Goal: Task Accomplishment & Management: Use online tool/utility

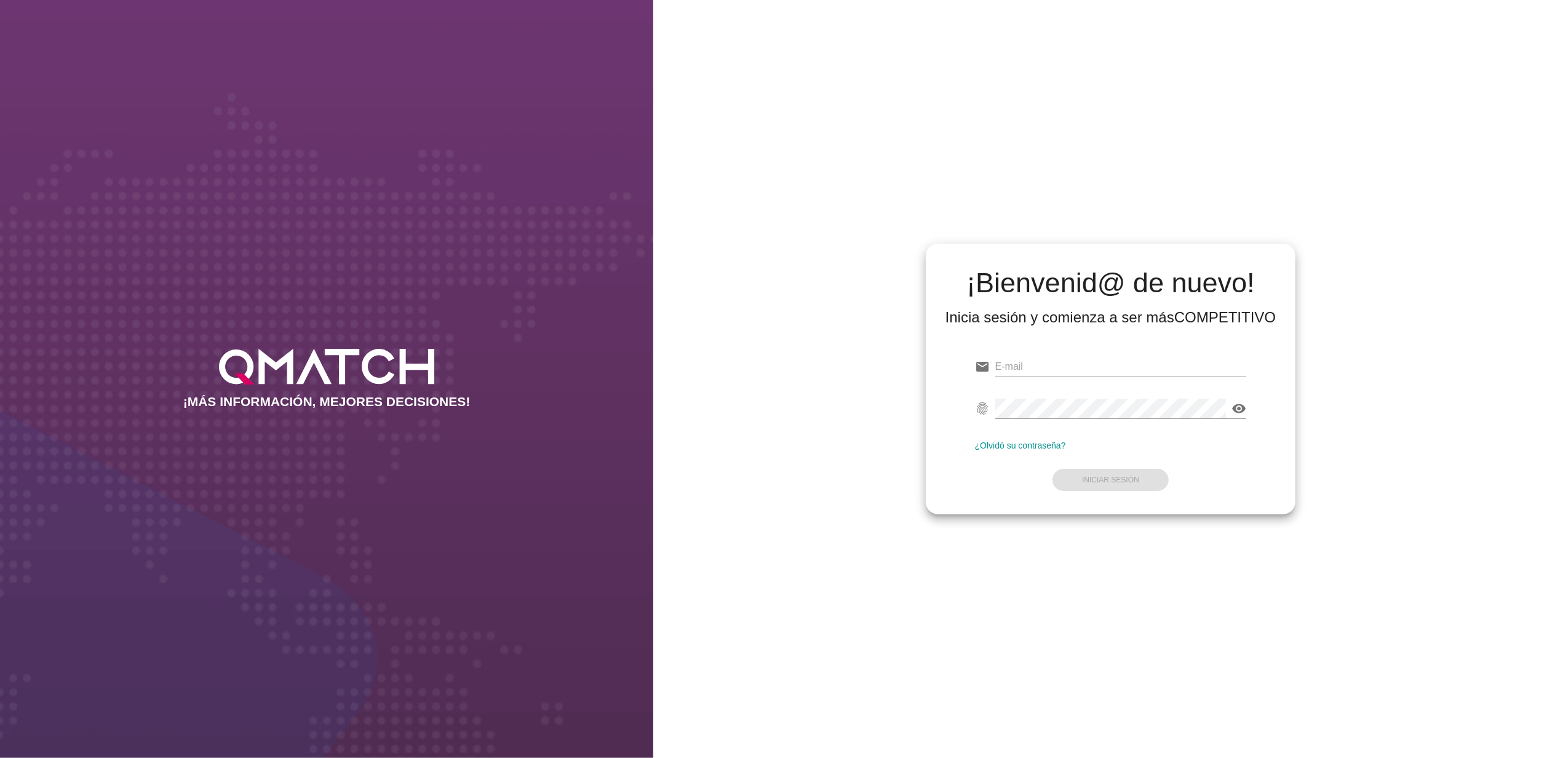
type input "[EMAIL_ADDRESS][DOMAIN_NAME]"
click at [1120, 481] on form "email [PERSON_NAME][EMAIL_ADDRESS][PERSON_NAME][DOMAIN_NAME] fingerprint visibi…" at bounding box center [1111, 422] width 272 height 145
click at [989, 469] on form "email [PERSON_NAME][EMAIL_ADDRESS][PERSON_NAME][DOMAIN_NAME] fingerprint visibi…" at bounding box center [1111, 422] width 272 height 145
click at [1105, 473] on button "Iniciar Sesión" at bounding box center [1110, 480] width 116 height 22
click at [1088, 479] on strong "Iniciar Sesión" at bounding box center [1110, 480] width 58 height 9
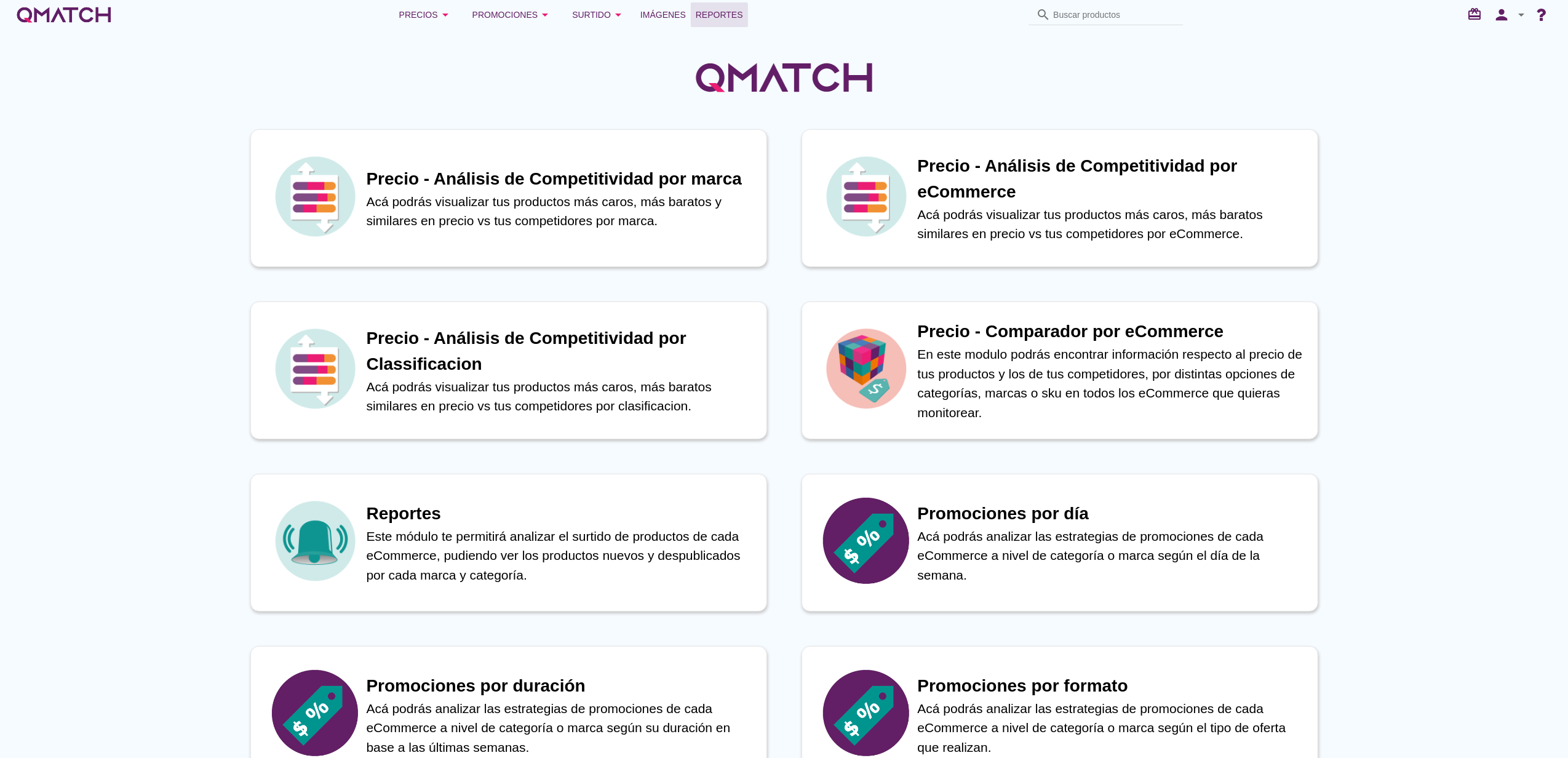
drag, startPoint x: 711, startPoint y: 8, endPoint x: 578, endPoint y: 121, distance: 174.5
click at [711, 8] on span "Reportes" at bounding box center [719, 14] width 47 height 15
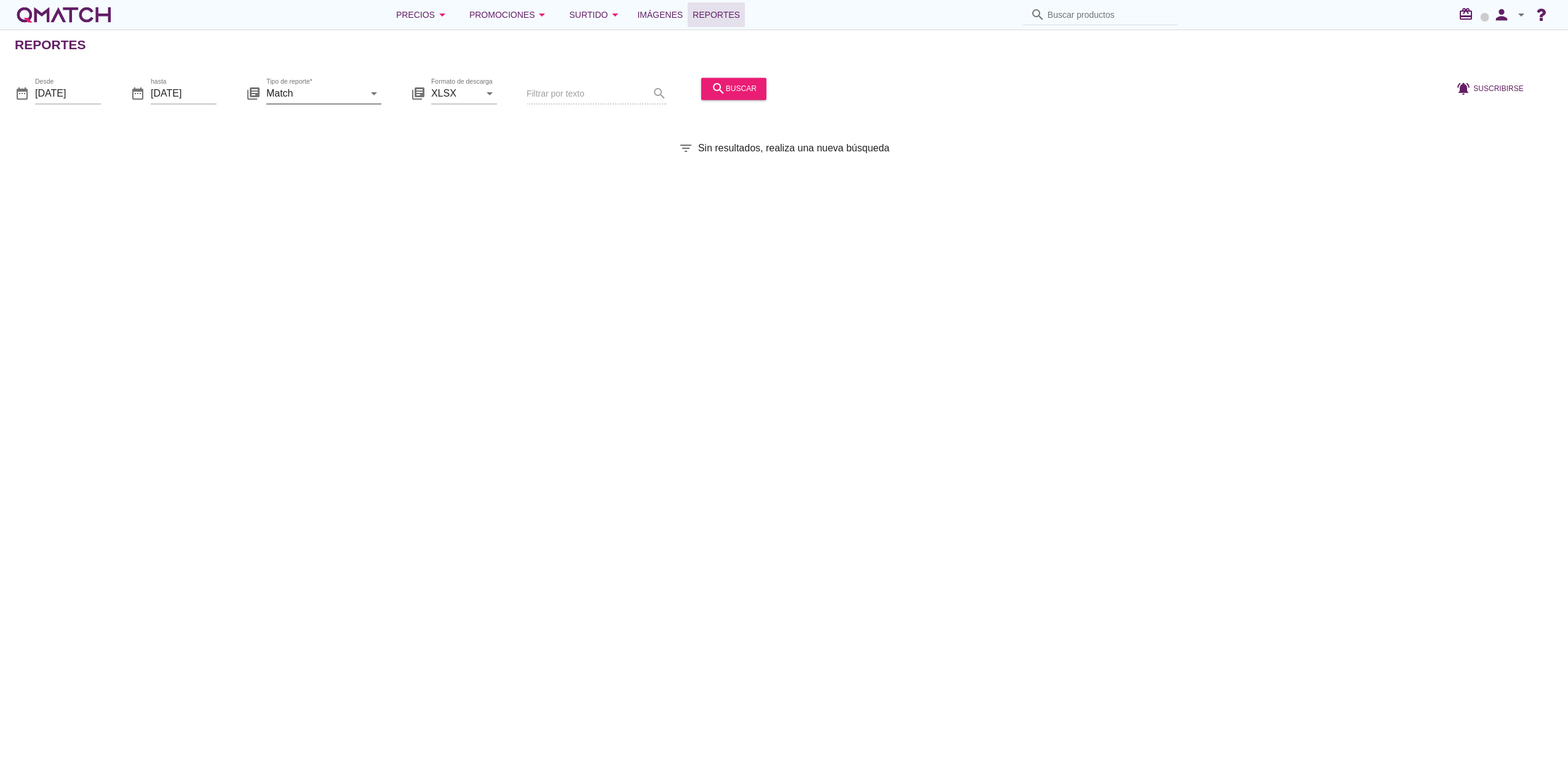
click at [367, 93] on icon "arrow_drop_down" at bounding box center [374, 93] width 15 height 15
click at [382, 160] on div "Surtido" at bounding box center [341, 152] width 129 height 15
type input "Surtido"
click at [74, 92] on input "[DATE]" at bounding box center [68, 93] width 66 height 20
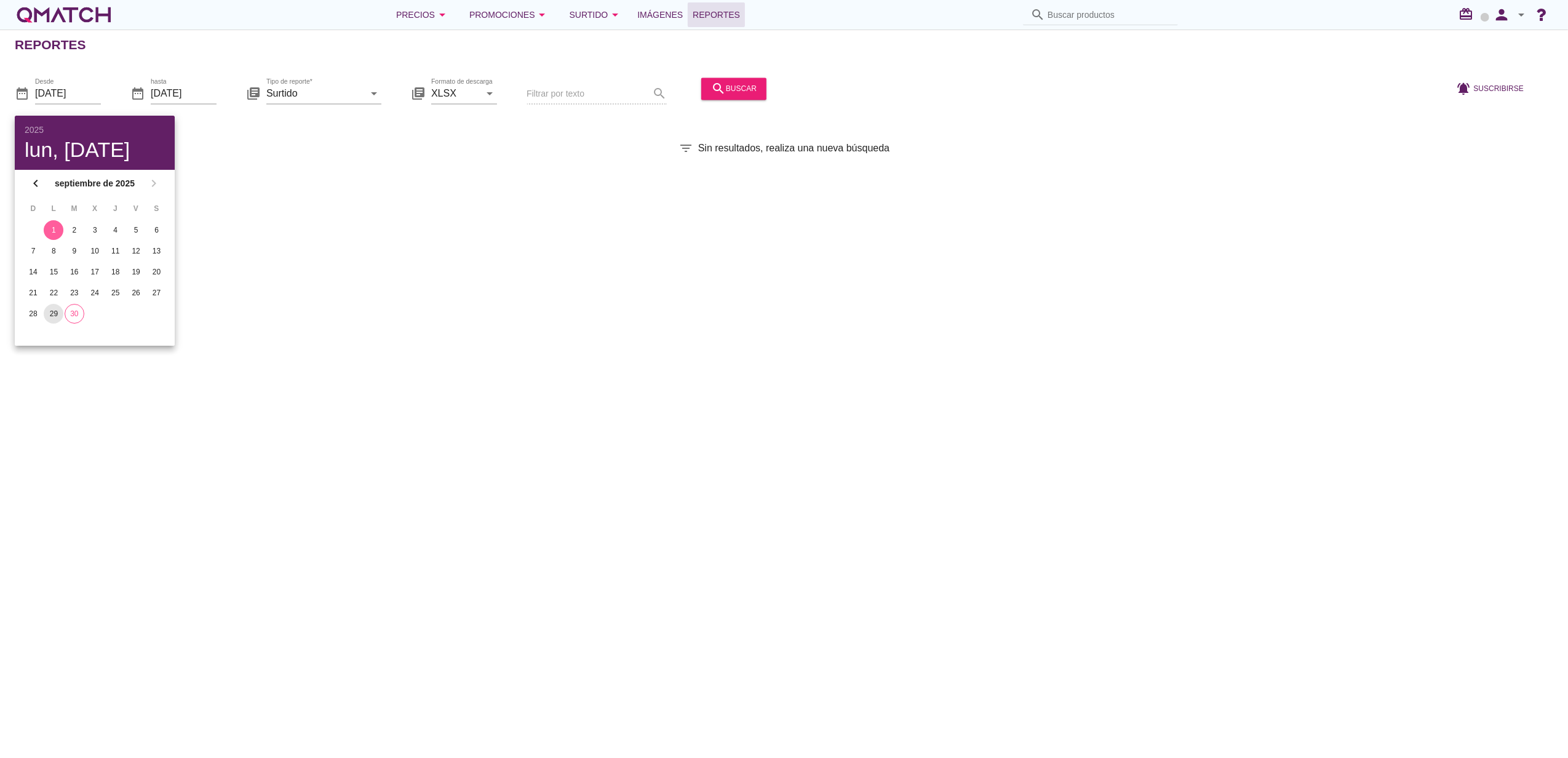
click at [58, 312] on div "29" at bounding box center [53, 314] width 20 height 11
type input "[DATE]"
click at [710, 97] on button "search buscar" at bounding box center [734, 88] width 66 height 22
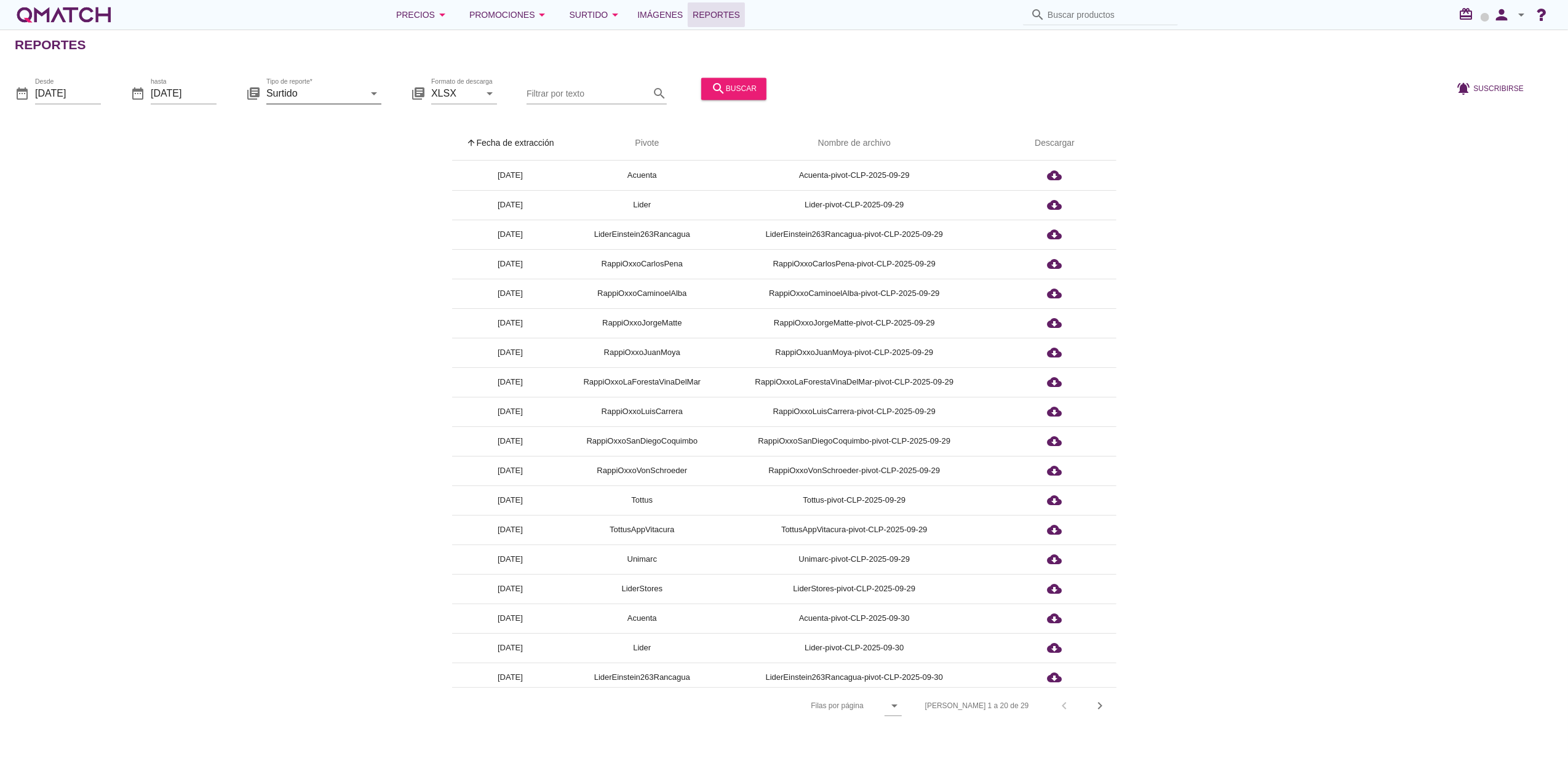
click at [377, 98] on icon "arrow_drop_down" at bounding box center [374, 93] width 15 height 15
click at [368, 94] on icon "arrow_drop_down" at bounding box center [374, 93] width 15 height 15
click at [1542, 15] on icon "button" at bounding box center [1541, 14] width 25 height 17
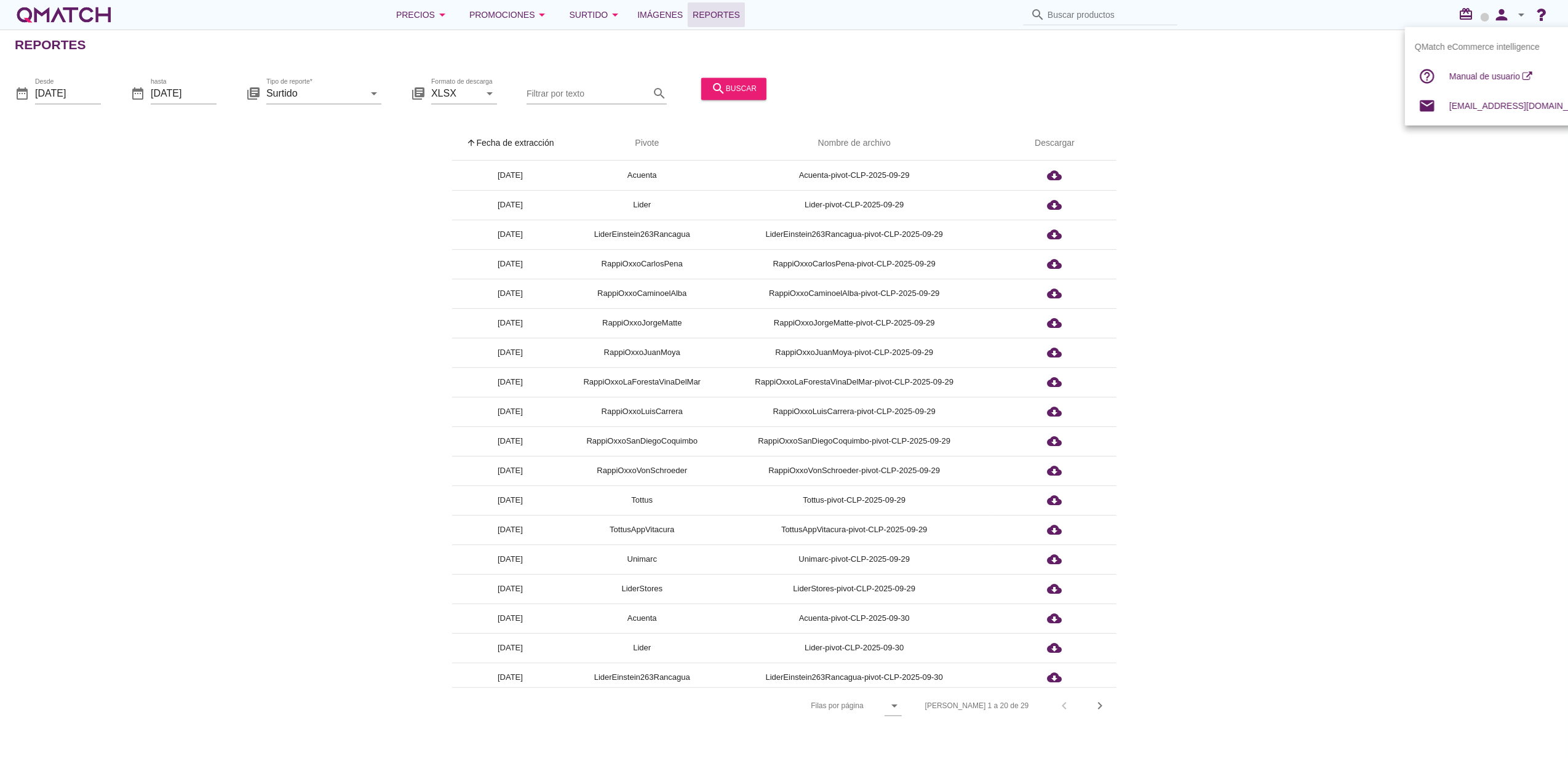
click at [1520, 17] on icon "arrow_drop_down" at bounding box center [1521, 14] width 15 height 15
click at [1499, 82] on div "Preferencias de aplicación" at bounding box center [1487, 76] width 104 height 15
radio input "true"
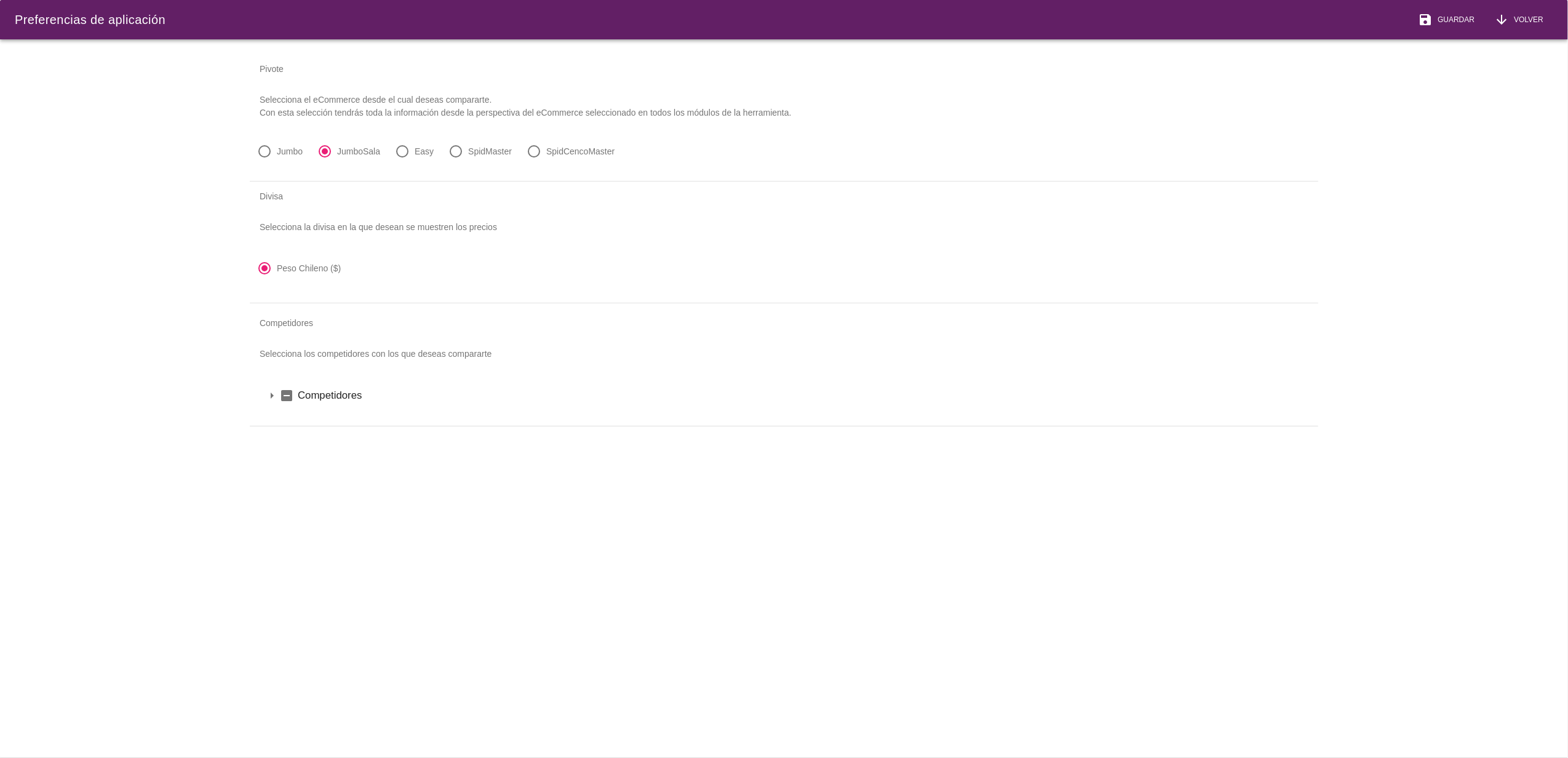
click at [274, 396] on icon "arrow_drop_down" at bounding box center [271, 395] width 15 height 15
click at [293, 416] on icon "arrow_drop_down" at bounding box center [287, 416] width 15 height 15
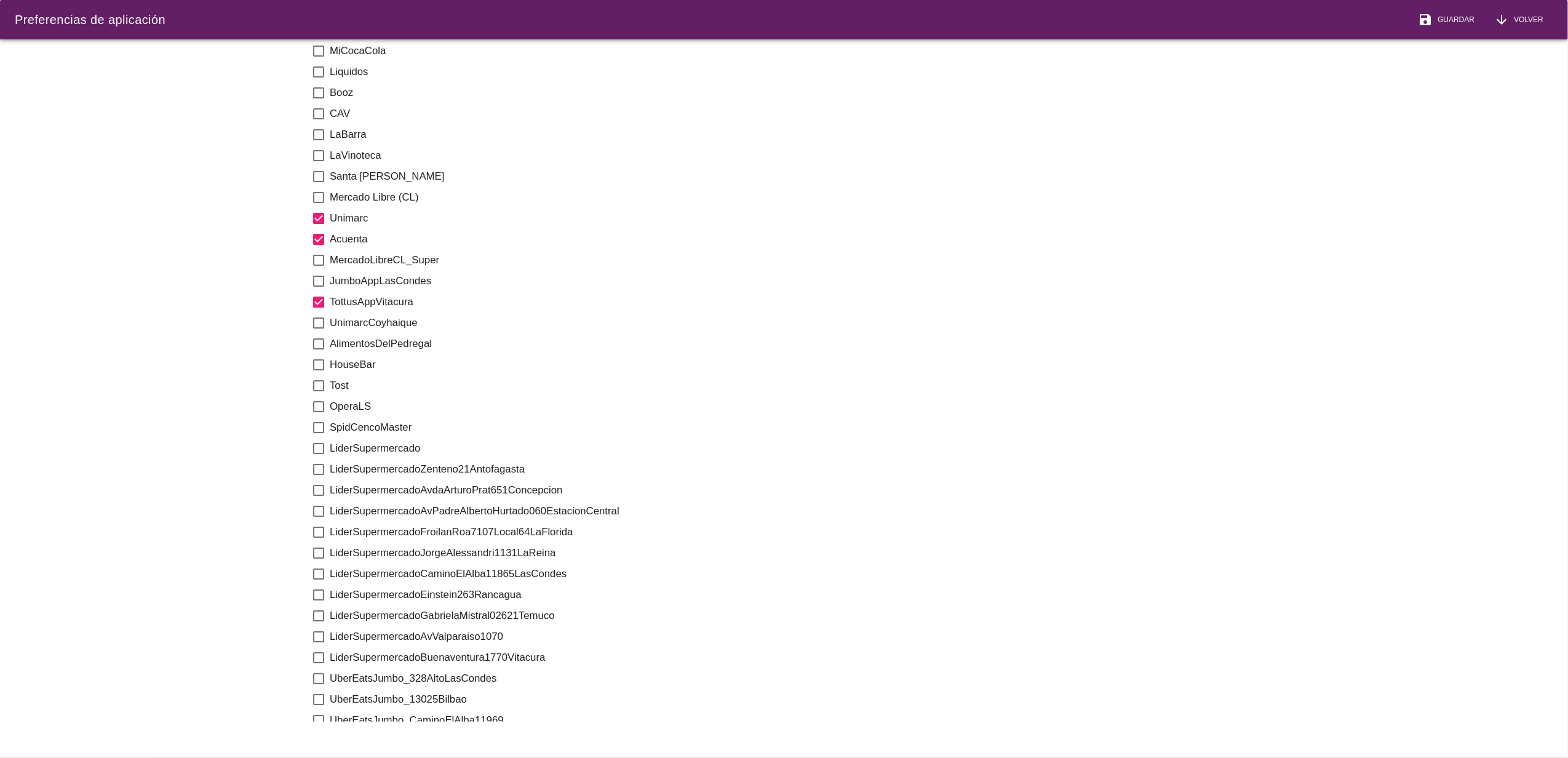
scroll to position [738, 0]
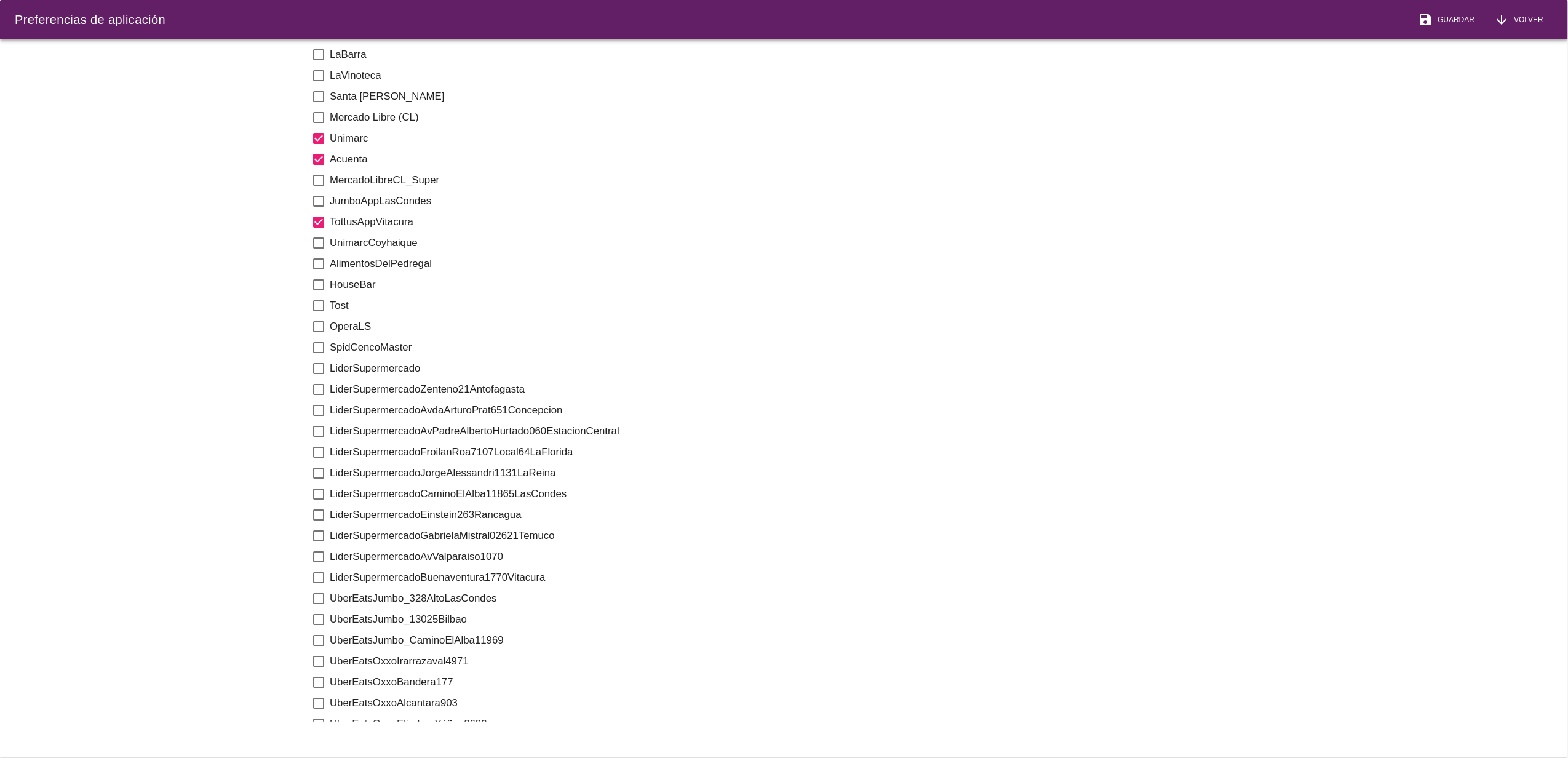
click at [315, 367] on icon "check_box_outline_blank" at bounding box center [318, 368] width 15 height 15
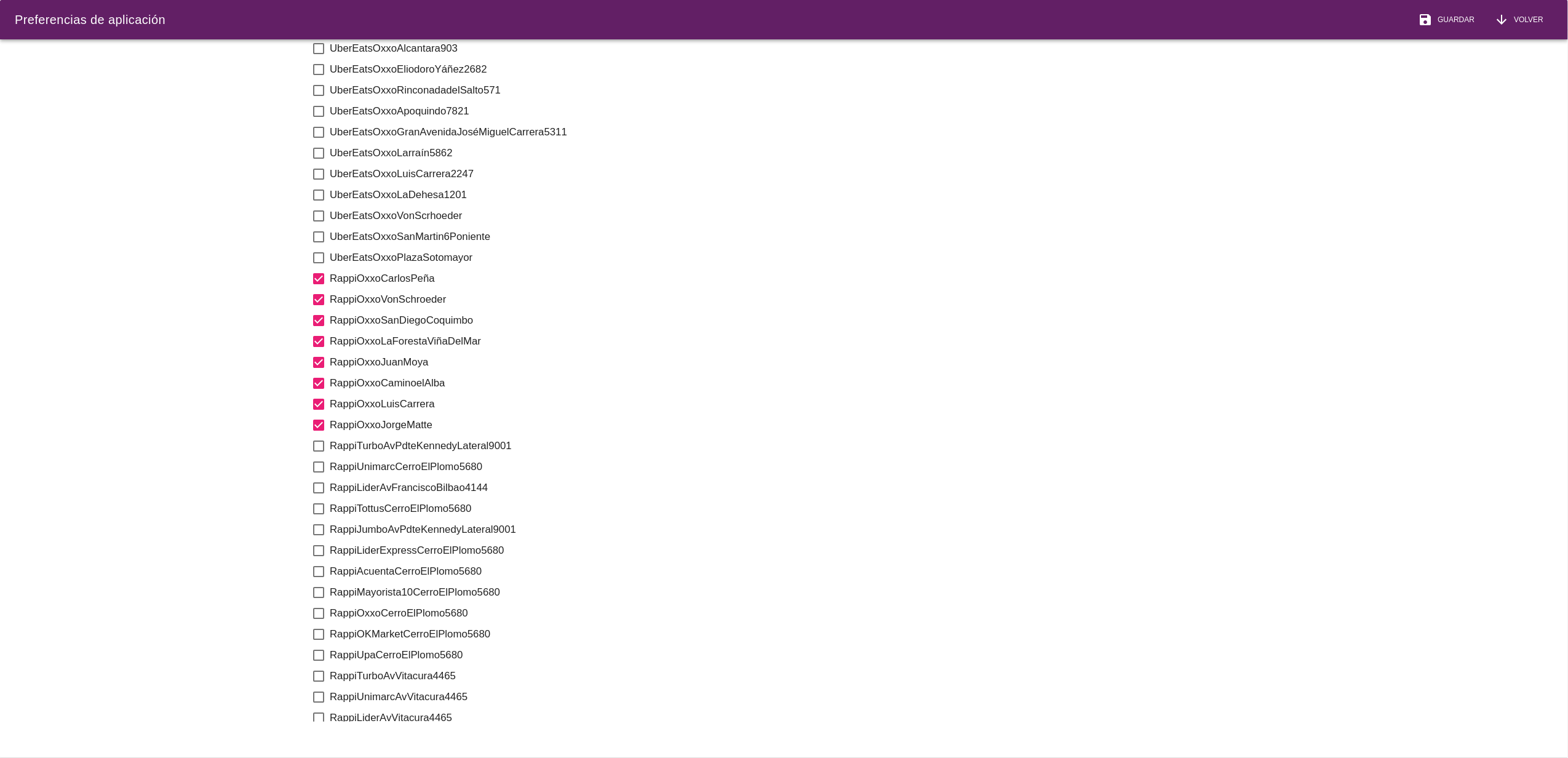
scroll to position [1559, 0]
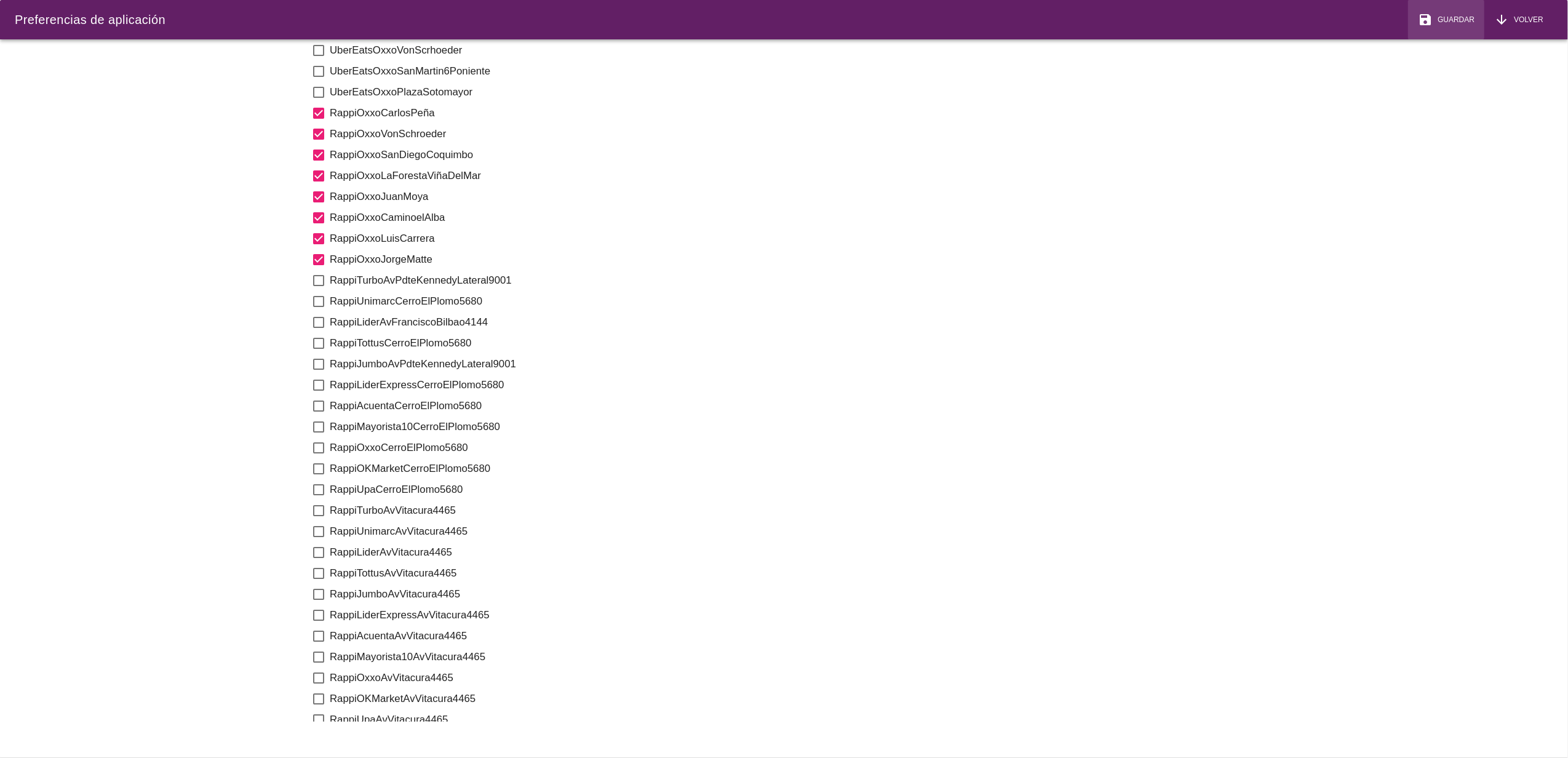
click at [1447, 20] on span "Guardar" at bounding box center [1453, 20] width 42 height 11
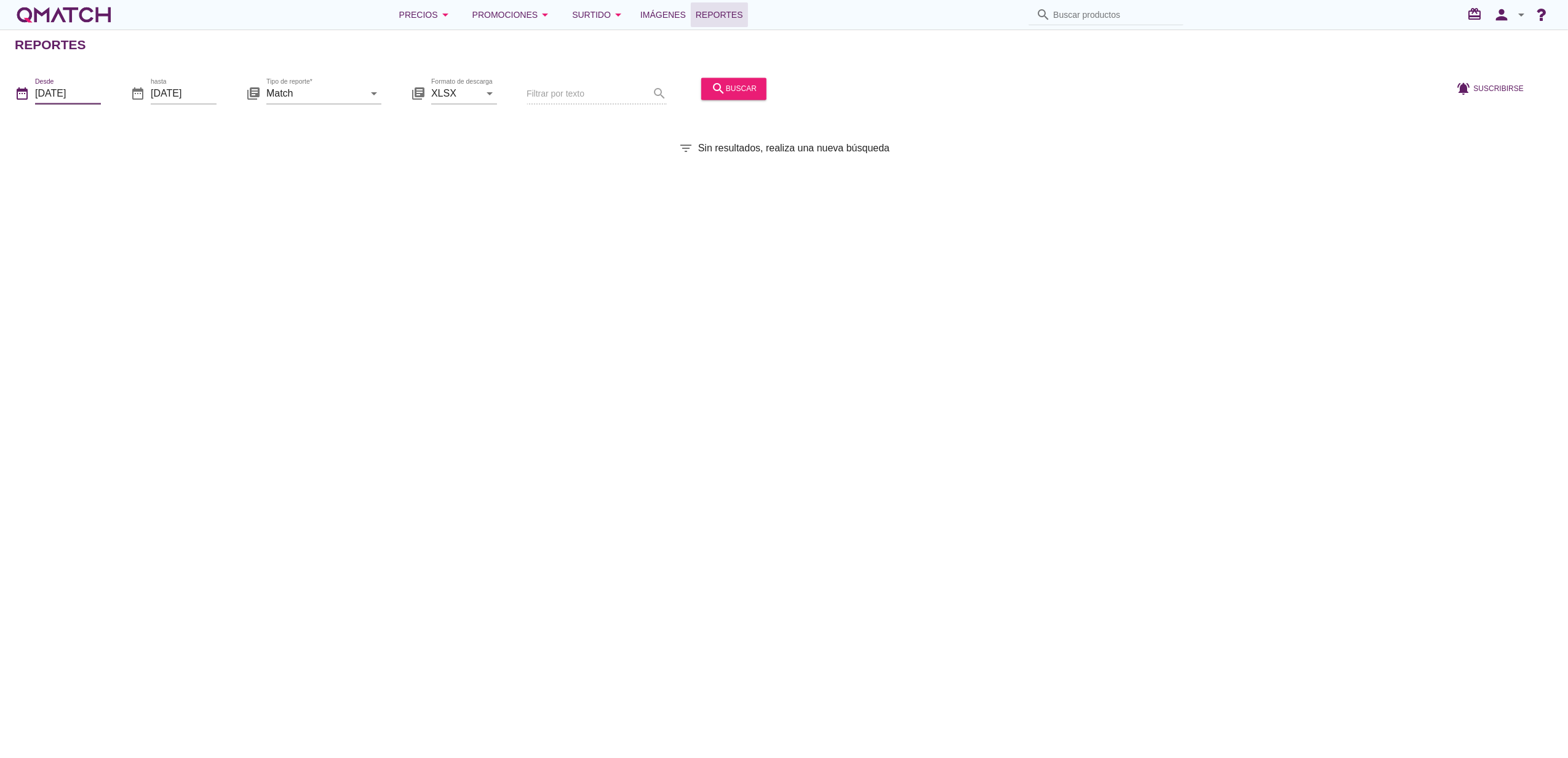
click at [82, 94] on input "[DATE]" at bounding box center [68, 93] width 66 height 20
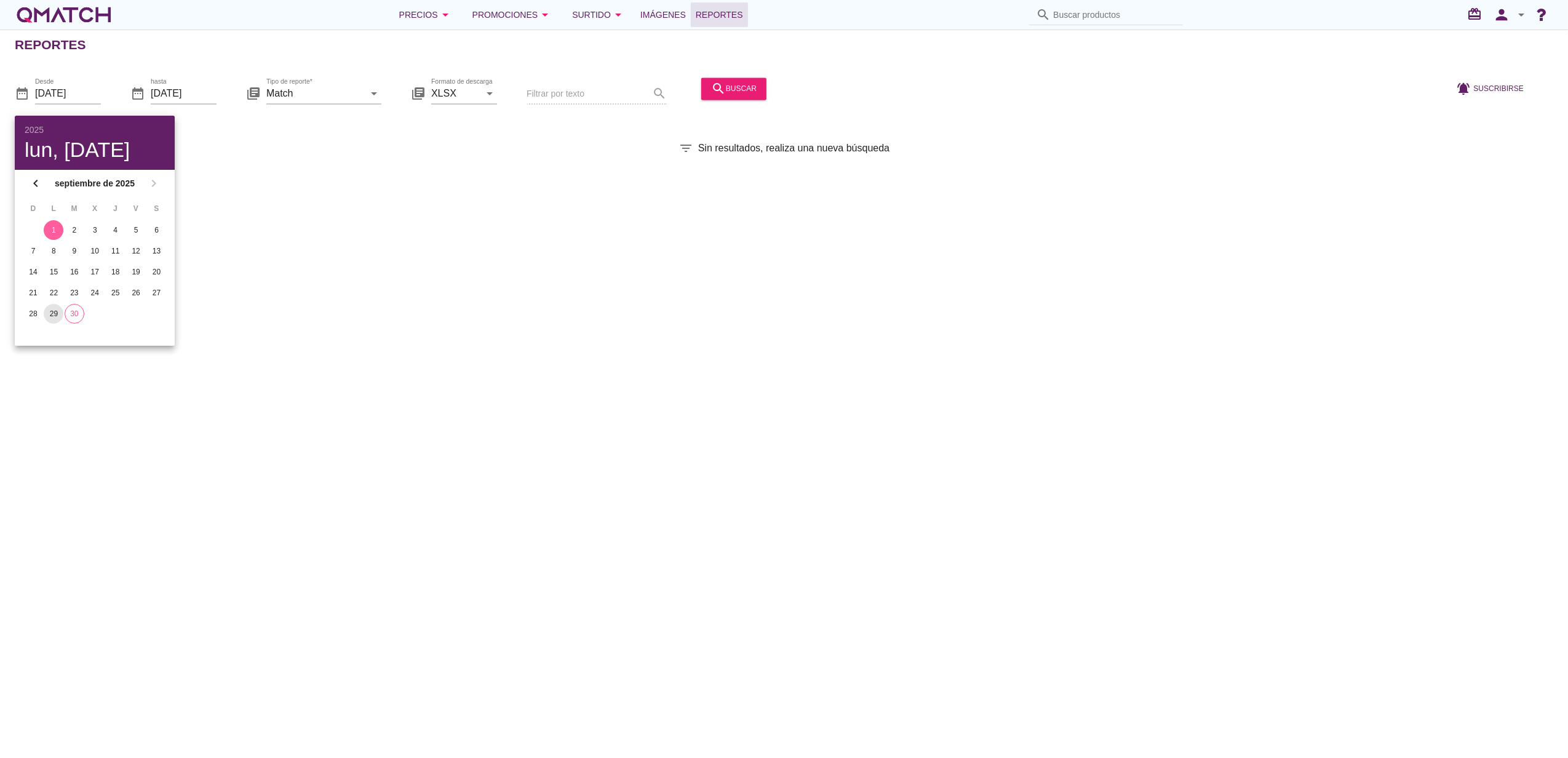
click at [51, 309] on div "29" at bounding box center [53, 314] width 20 height 11
type input "[DATE]"
click at [711, 91] on icon "search" at bounding box center [718, 89] width 15 height 15
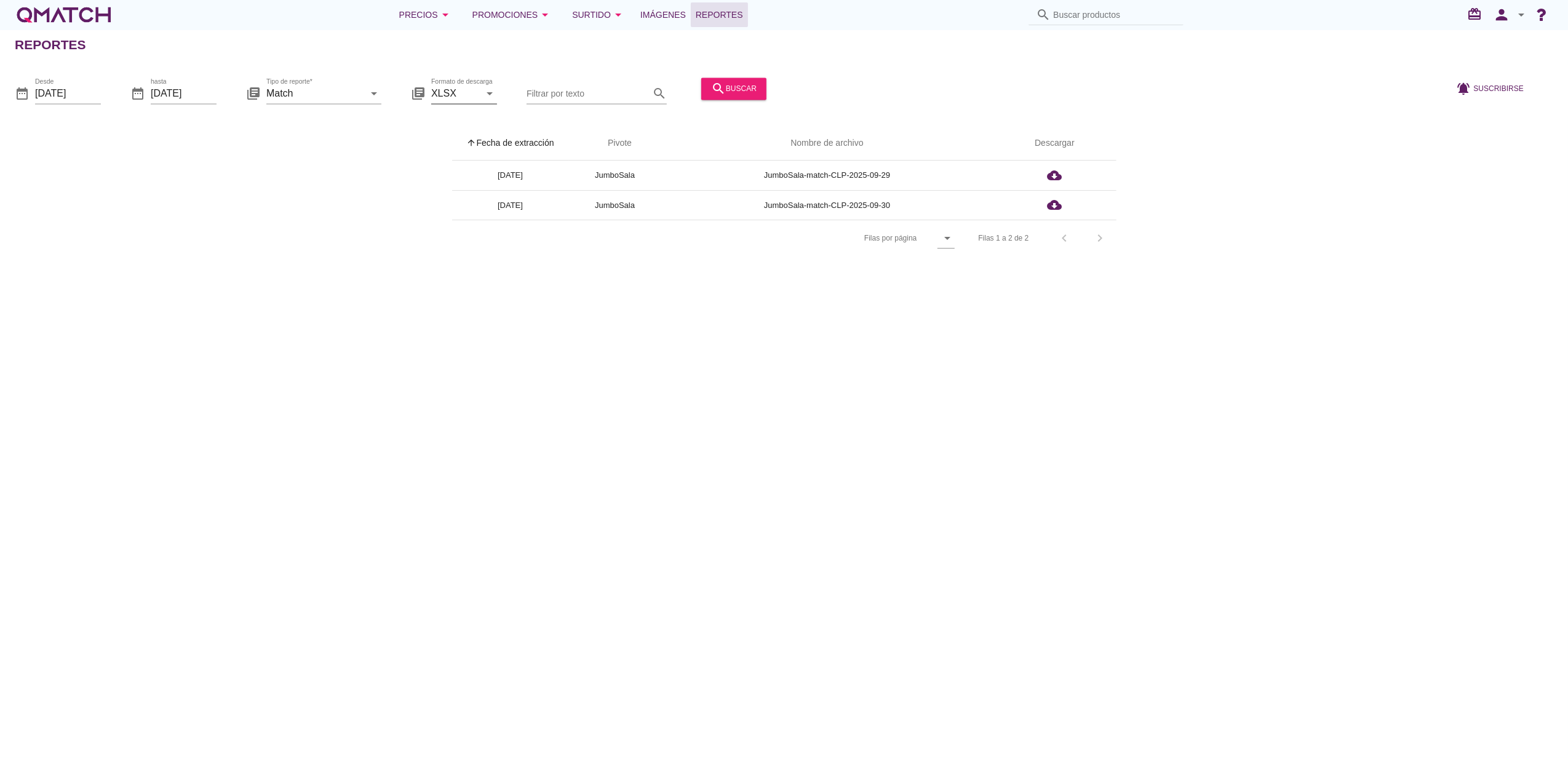
click at [456, 92] on input "XLSX" at bounding box center [455, 93] width 49 height 20
click at [369, 90] on icon "arrow_drop_down" at bounding box center [374, 93] width 15 height 15
click at [327, 159] on div "Surtido" at bounding box center [341, 152] width 129 height 15
type input "Surtido"
click at [79, 91] on input "[DATE]" at bounding box center [68, 93] width 66 height 20
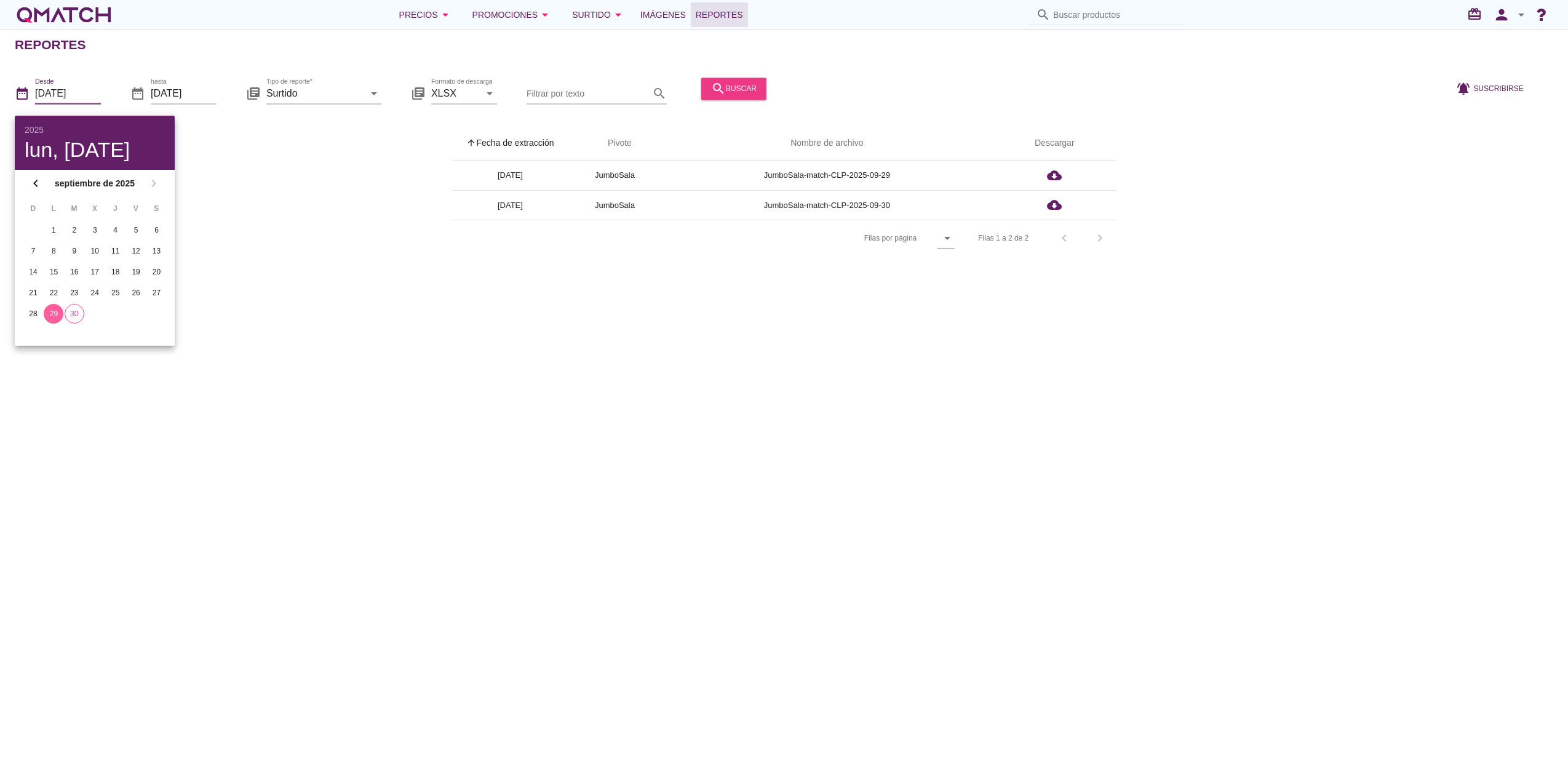
click at [722, 91] on div "search buscar" at bounding box center [733, 89] width 45 height 15
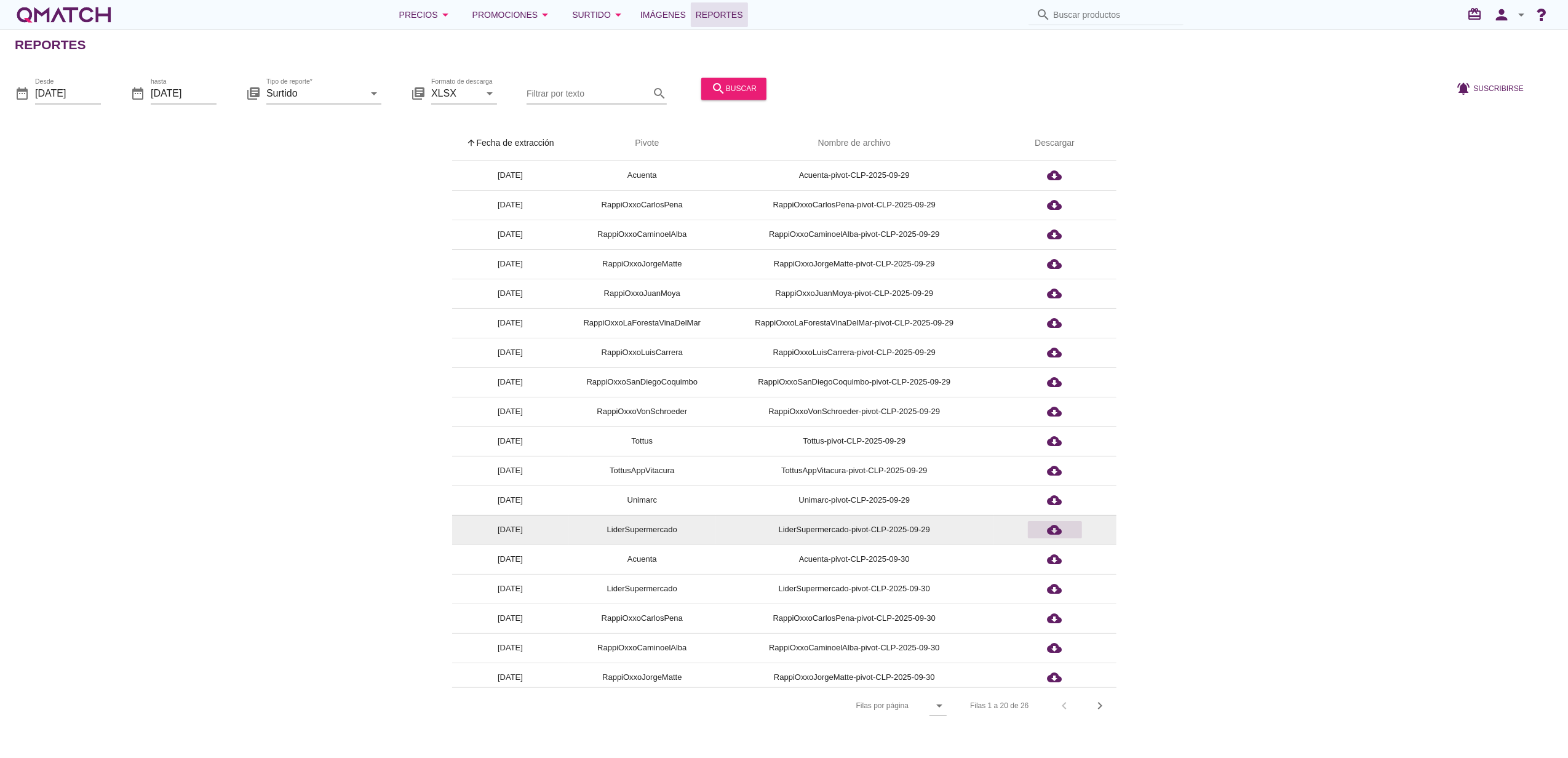
click at [1058, 527] on icon "cloud_download" at bounding box center [1055, 529] width 15 height 15
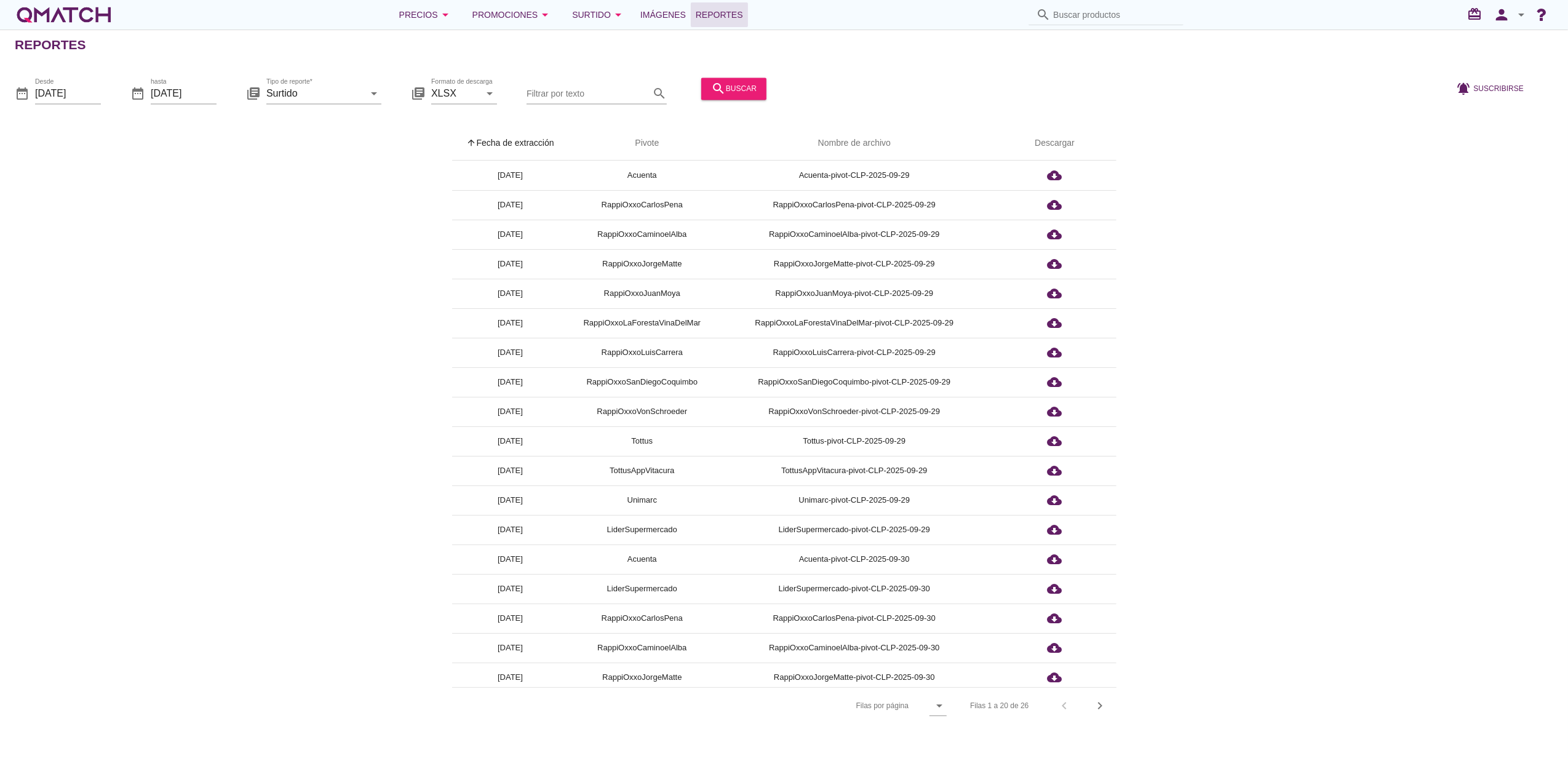
drag, startPoint x: 1548, startPoint y: 190, endPoint x: 1558, endPoint y: 200, distance: 14.1
click at [1548, 190] on div "arrow_upward Fecha de extracción arrow_upward Pivote Nombre de archivo Descarga…" at bounding box center [784, 425] width 1538 height 598
